Goal: Transaction & Acquisition: Purchase product/service

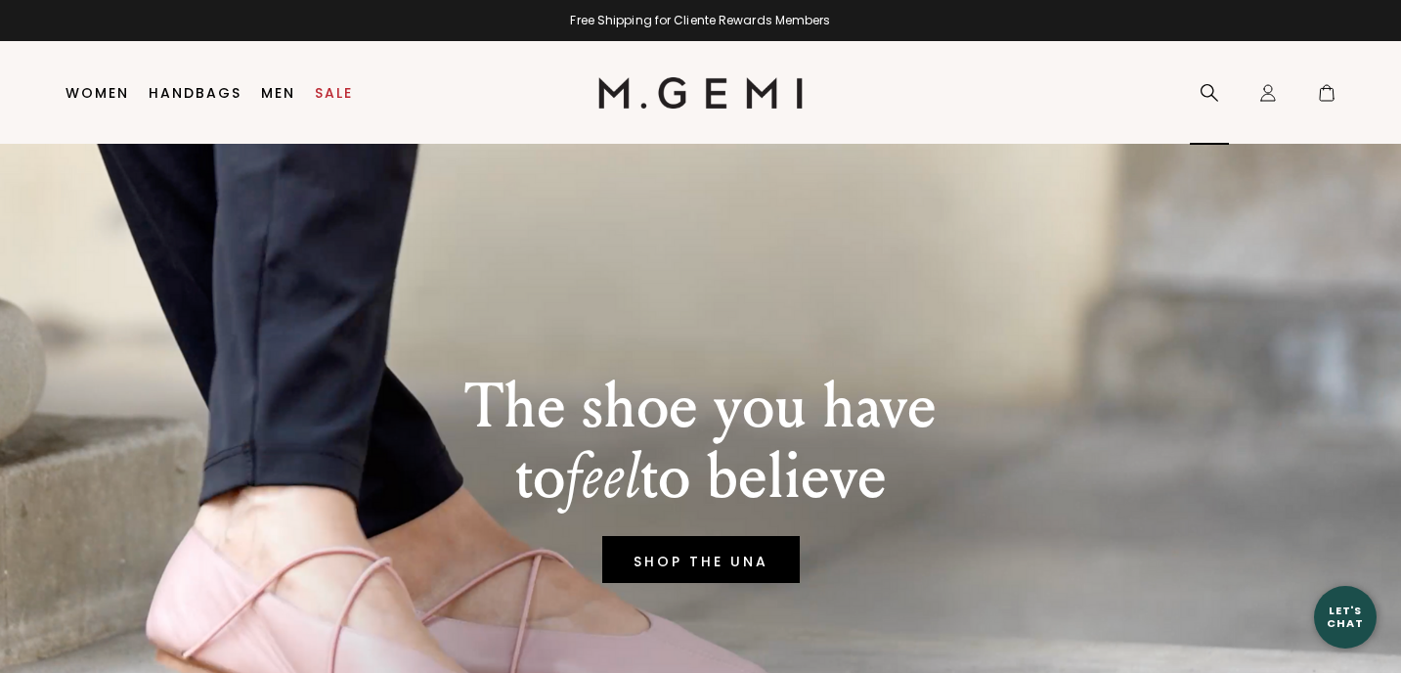
click at [1218, 94] on icon at bounding box center [1210, 93] width 20 height 20
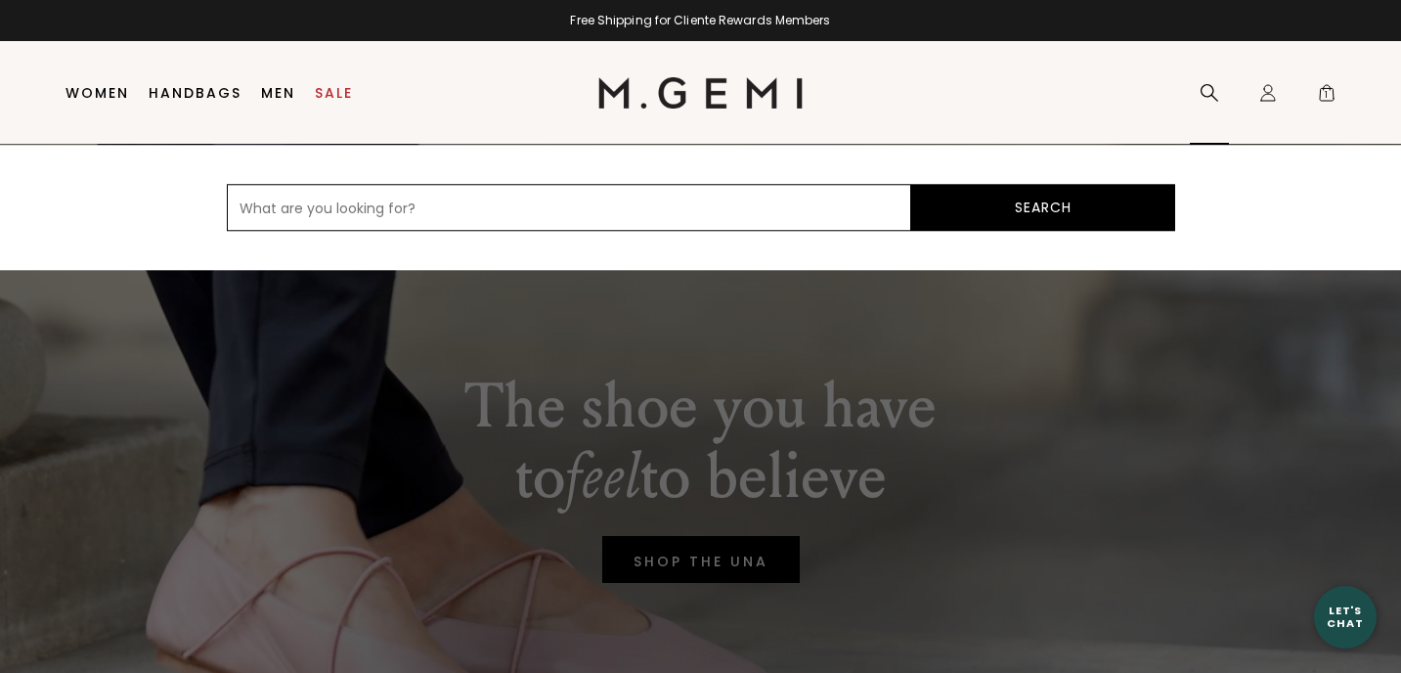
click at [1209, 90] on icon at bounding box center [1210, 93] width 20 height 20
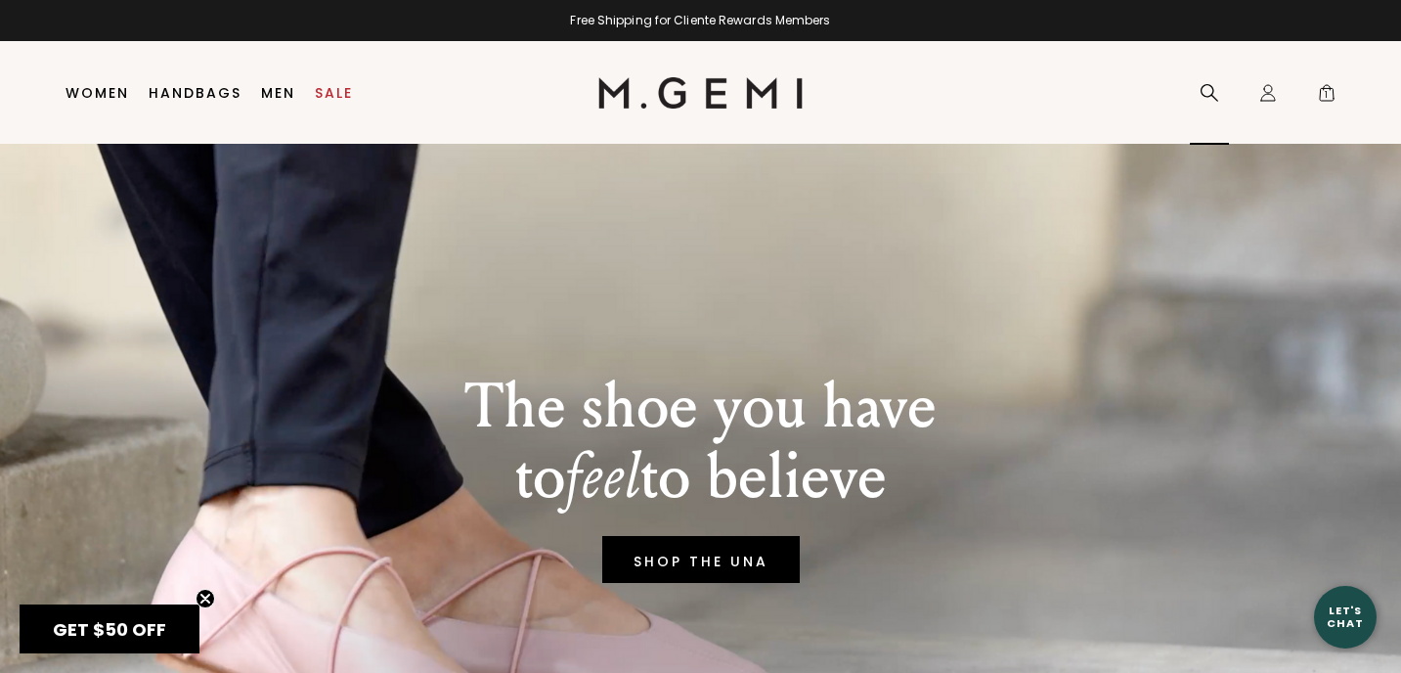
click at [1201, 89] on icon at bounding box center [1210, 93] width 18 height 18
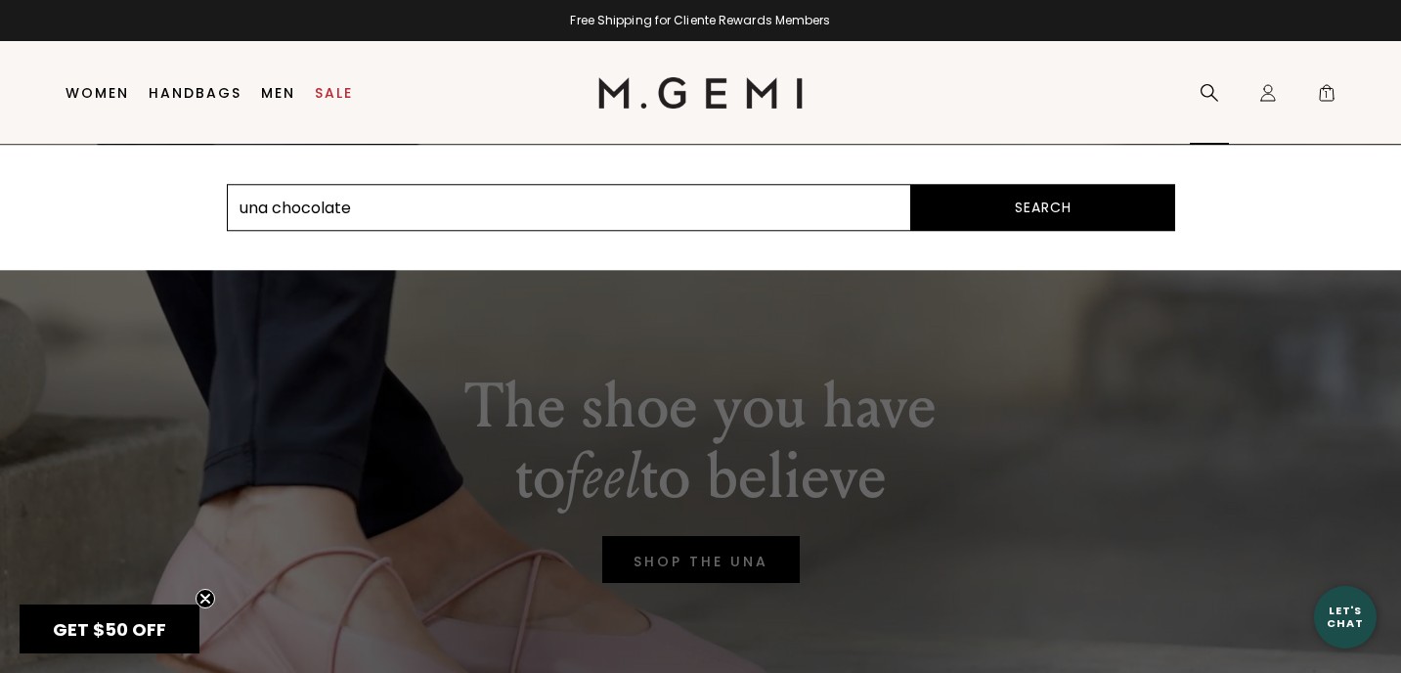
type input "una chocolate"
click at [911, 184] on button "Search" at bounding box center [1043, 207] width 264 height 47
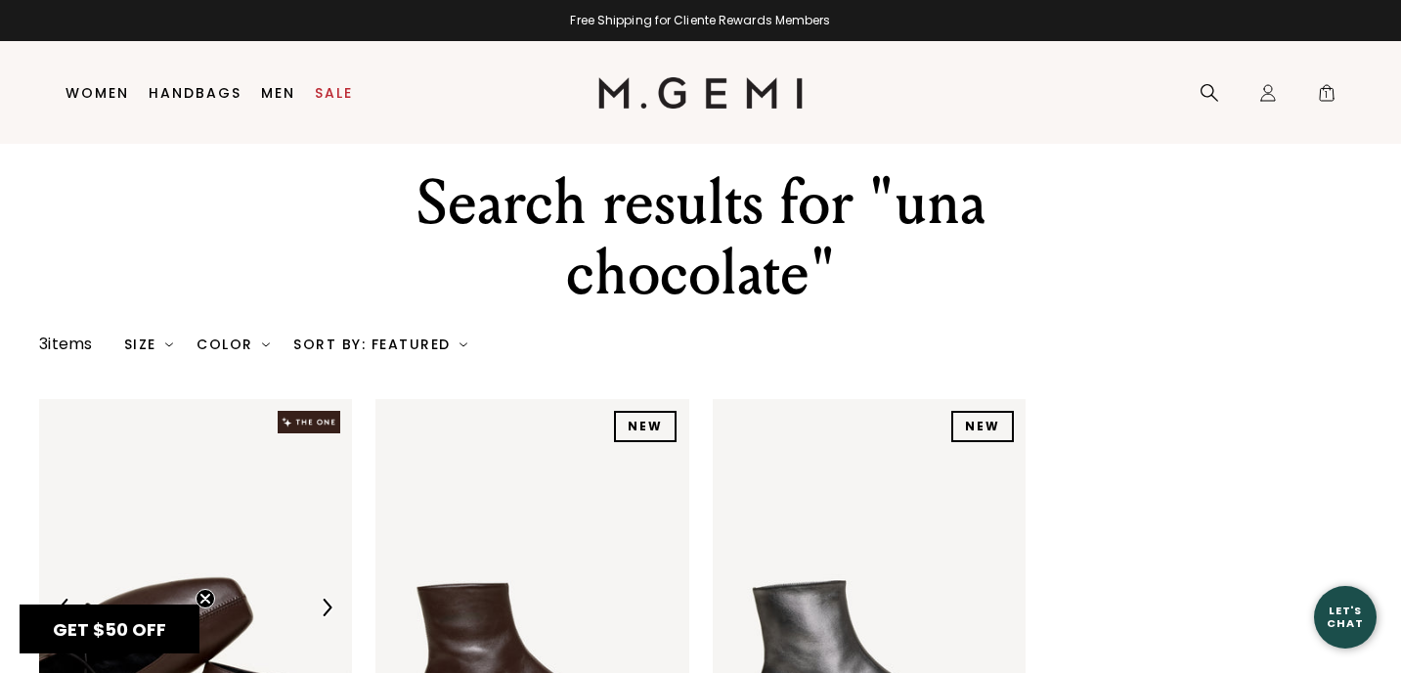
click at [272, 503] on img at bounding box center [195, 607] width 313 height 417
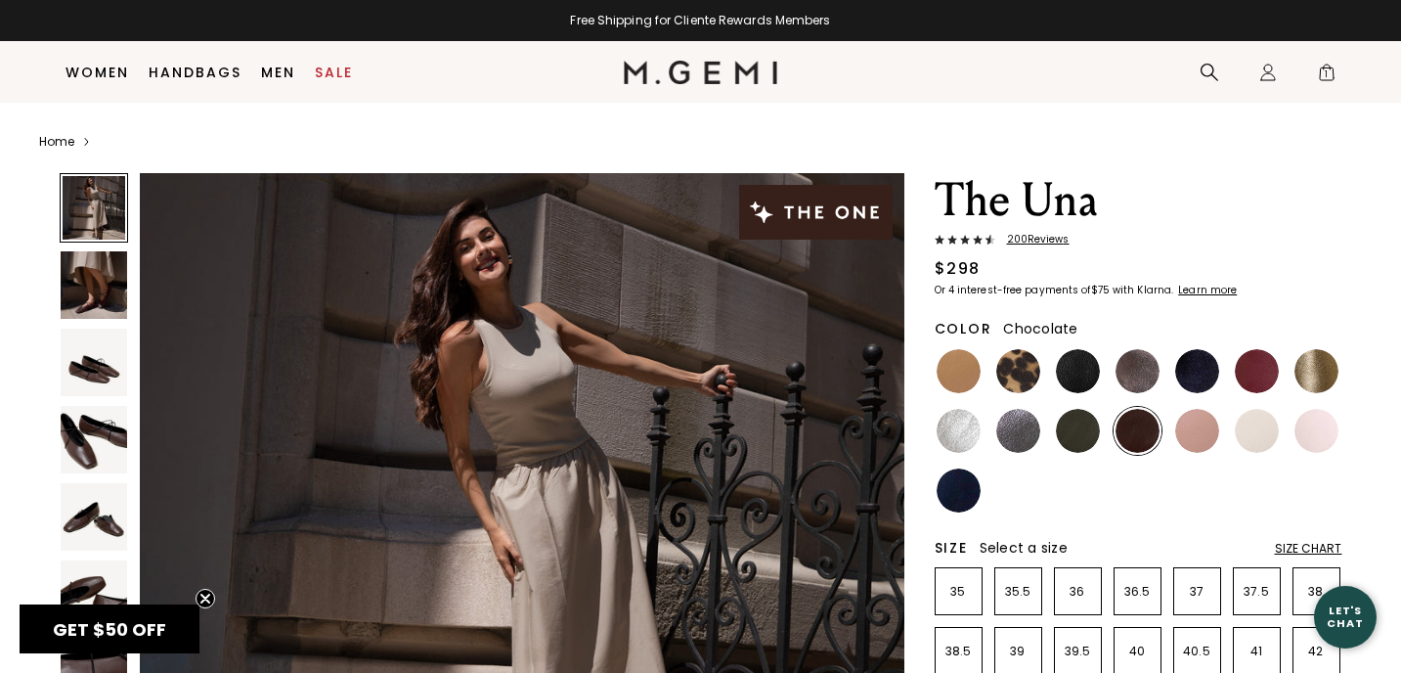
scroll to position [238, 0]
